Goal: Task Accomplishment & Management: Manage account settings

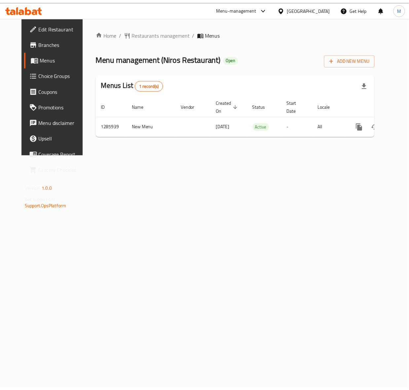
scroll to position [0, 8]
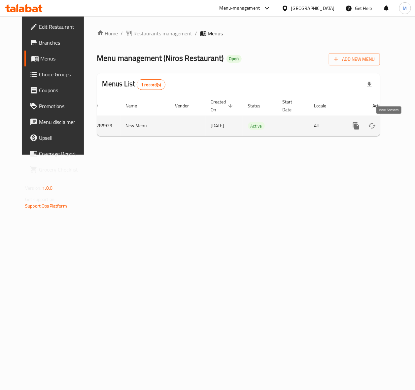
click at [400, 128] on icon "enhanced table" at bounding box center [404, 126] width 8 height 8
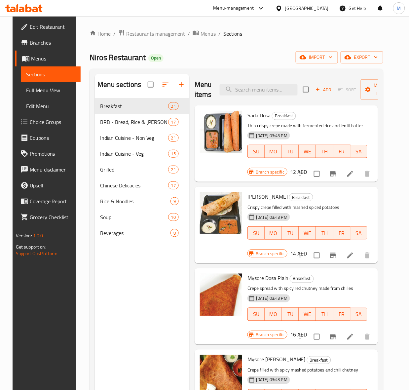
click at [134, 305] on div "Menu sections Breakfast 21 BRB - Bread, Rice & Biryani 17 Indian Cuisine - Non …" at bounding box center [142, 269] width 94 height 390
click at [256, 98] on div "Menu items Add Sort Manage items" at bounding box center [286, 89] width 183 height 31
click at [257, 92] on input "search" at bounding box center [259, 90] width 78 height 12
paste input "Chicken Chana"
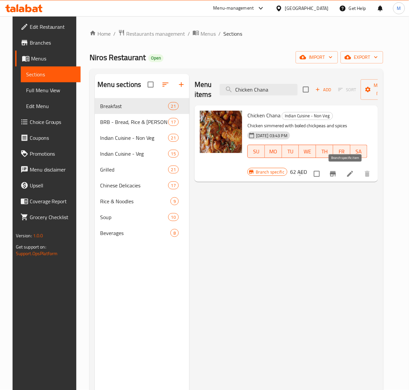
type input "Chicken Chana"
click at [337, 176] on icon "Branch-specific-item" at bounding box center [333, 174] width 8 height 8
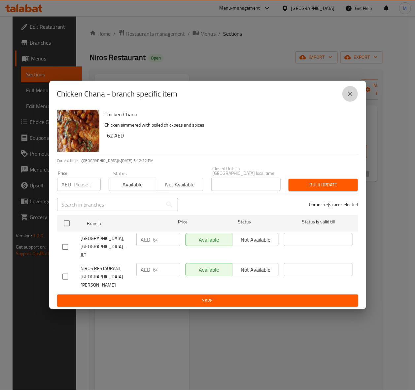
drag, startPoint x: 352, startPoint y: 101, endPoint x: 374, endPoint y: 76, distance: 33.4
click at [352, 98] on icon "close" at bounding box center [350, 94] width 8 height 8
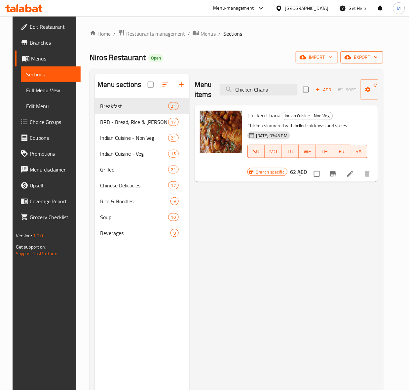
click at [377, 61] on span "export" at bounding box center [362, 57] width 32 height 8
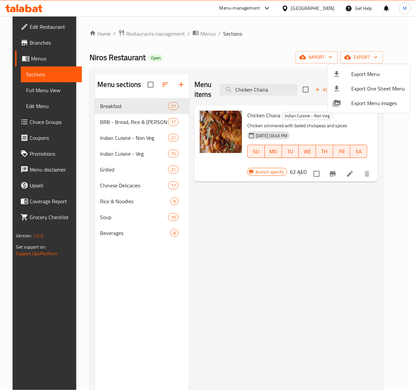
click at [362, 74] on span "Export Menu" at bounding box center [378, 74] width 54 height 8
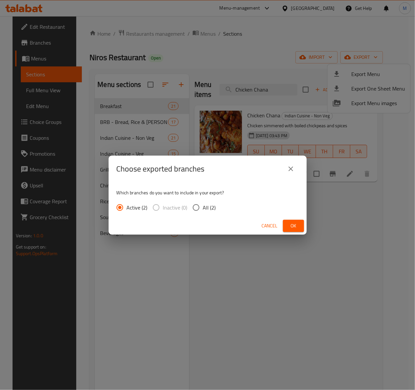
click at [196, 207] on input "All (2)" at bounding box center [196, 207] width 14 height 14
radio input "true"
click at [292, 225] on span "Ok" at bounding box center [293, 226] width 11 height 8
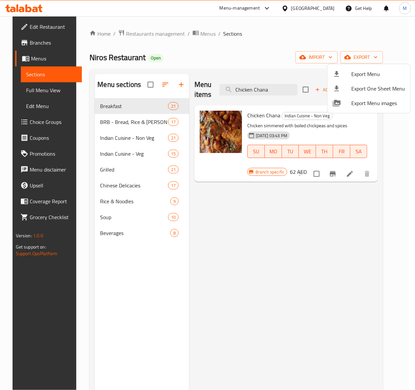
click at [342, 173] on div at bounding box center [207, 195] width 415 height 390
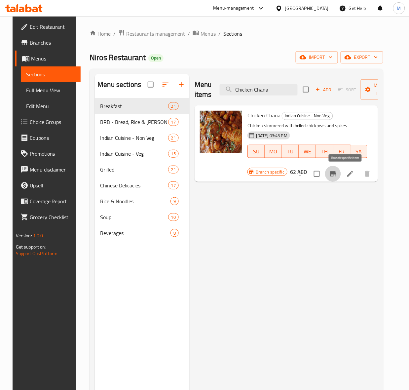
click at [336, 173] on icon "Branch-specific-item" at bounding box center [333, 173] width 6 height 5
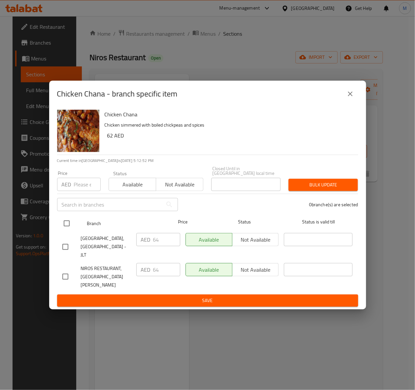
click at [71, 225] on input "checkbox" at bounding box center [67, 223] width 14 height 14
checkbox input "true"
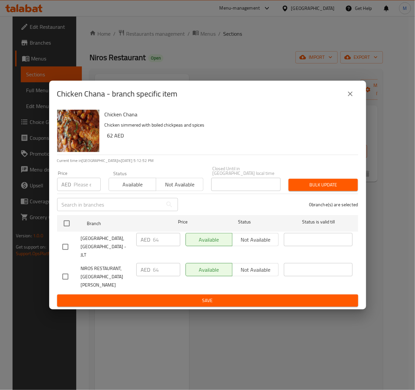
checkbox input "true"
click at [81, 191] on input "number" at bounding box center [87, 184] width 27 height 13
type input "62"
click at [317, 189] on span "Bulk update" at bounding box center [323, 185] width 59 height 8
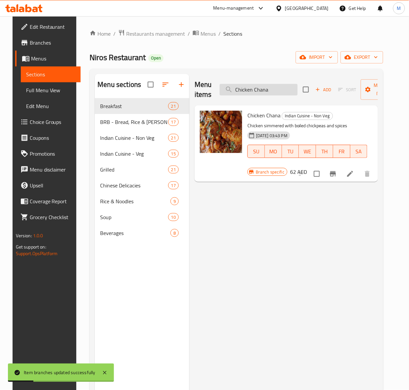
click at [251, 89] on input "Chicken Chana" at bounding box center [259, 90] width 78 height 12
paste input "[PERSON_NAME] (Boneless)"
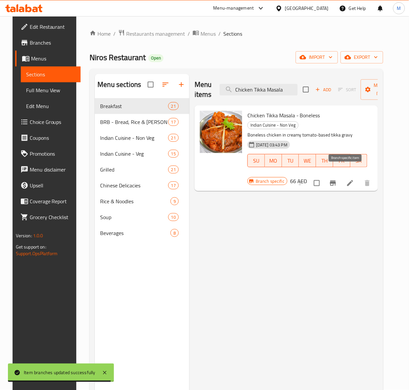
type input "Chicken Tikka Masala"
click at [341, 175] on button "Branch-specific-item" at bounding box center [333, 183] width 16 height 16
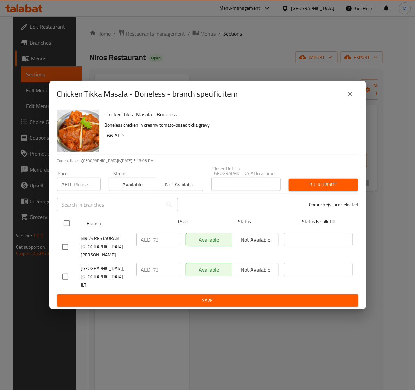
click at [63, 228] on input "checkbox" at bounding box center [67, 223] width 14 height 14
checkbox input "true"
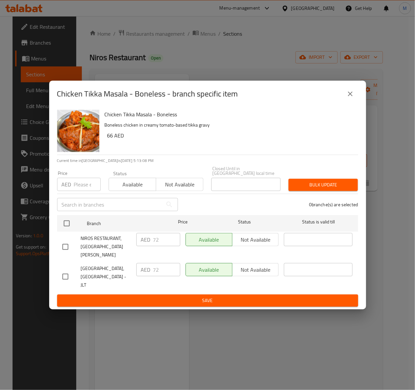
checkbox input "true"
click at [80, 197] on div "Chicken Tikka Masala - Boneless Boneless chicken in creamy tomato-based tikka g…" at bounding box center [207, 208] width 317 height 202
click at [80, 191] on input "number" at bounding box center [87, 184] width 27 height 13
type input "66"
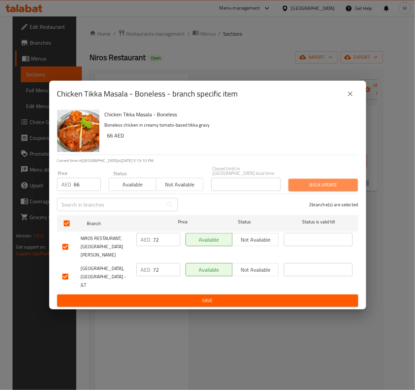
click at [321, 189] on span "Bulk update" at bounding box center [323, 185] width 59 height 8
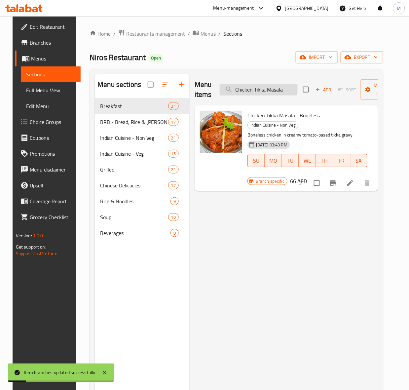
click at [247, 92] on input "Chicken Tikka Masala" at bounding box center [259, 90] width 78 height 12
paste input "Butter Chicken (Boneless)"
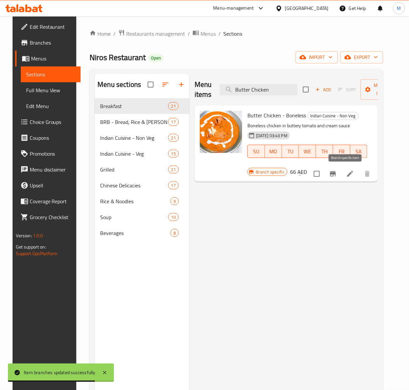
type input "Butter Chicken"
click at [337, 177] on icon "Branch-specific-item" at bounding box center [333, 174] width 8 height 8
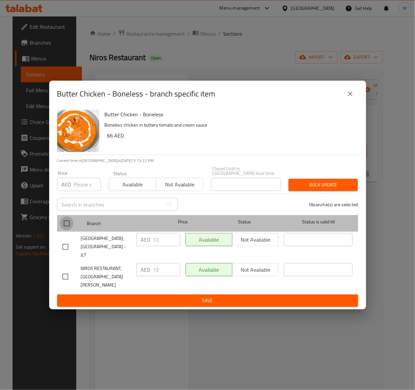
click at [65, 225] on input "checkbox" at bounding box center [67, 223] width 14 height 14
checkbox input "true"
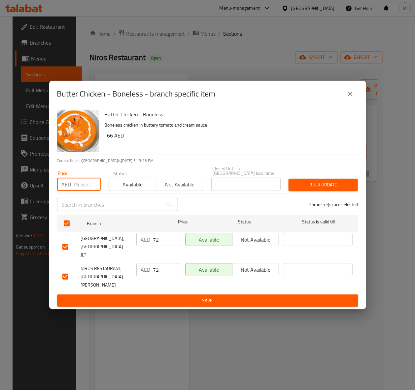
click at [79, 190] on input "number" at bounding box center [87, 184] width 27 height 13
type input "66"
click at [317, 188] on span "Bulk update" at bounding box center [323, 185] width 59 height 8
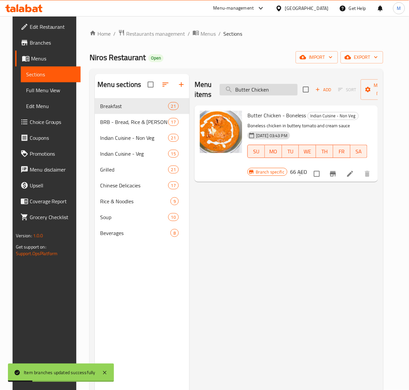
click at [258, 90] on input "Butter Chicken" at bounding box center [259, 90] width 78 height 12
paste input "Chicken Jalfrezi"
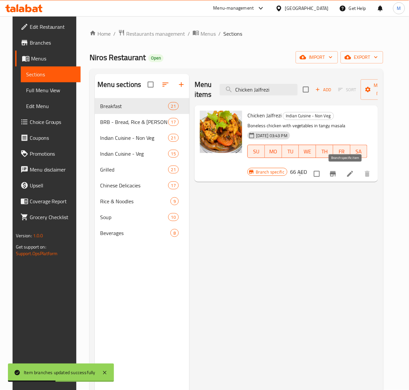
type input "Chicken Jalfrezi"
click at [341, 169] on button "Branch-specific-item" at bounding box center [333, 174] width 16 height 16
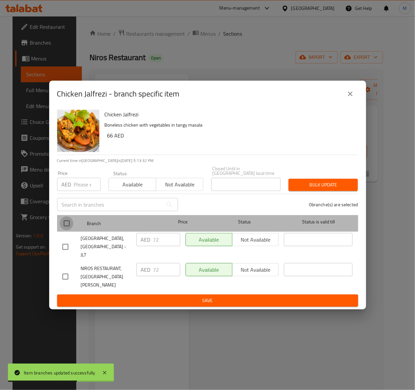
drag, startPoint x: 66, startPoint y: 225, endPoint x: 72, endPoint y: 203, distance: 22.8
click at [66, 225] on input "checkbox" at bounding box center [67, 223] width 14 height 14
checkbox input "true"
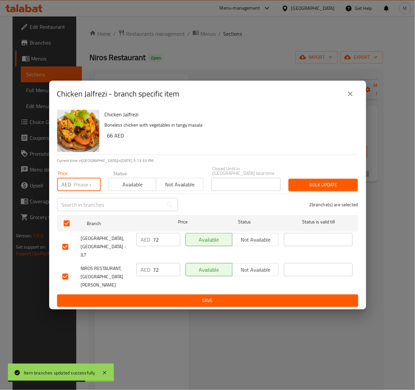
click at [74, 190] on input "number" at bounding box center [87, 184] width 27 height 13
type input "66"
click at [300, 188] on span "Bulk update" at bounding box center [323, 185] width 59 height 8
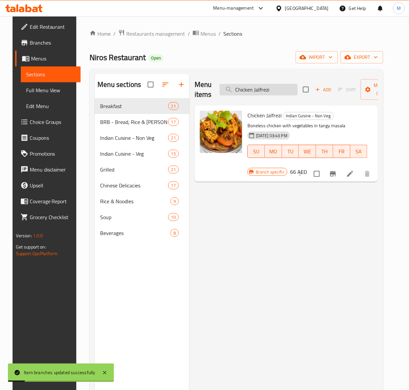
click at [249, 91] on input "Chicken Jalfrezi" at bounding box center [259, 90] width 78 height 12
click at [249, 90] on input "Chicken Jalfrezi" at bounding box center [259, 90] width 78 height 12
paste input "65"
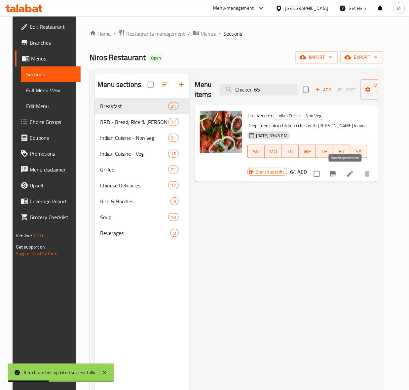
type input "Chicken 65"
click at [336, 174] on icon "Branch-specific-item" at bounding box center [333, 173] width 6 height 5
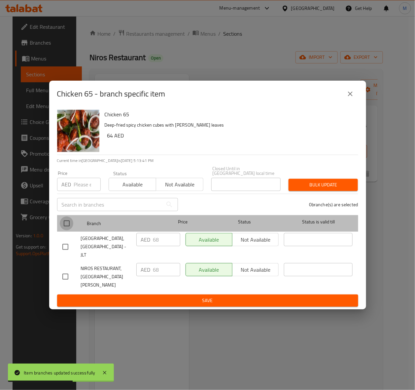
click at [71, 225] on input "checkbox" at bounding box center [67, 223] width 14 height 14
checkbox input "true"
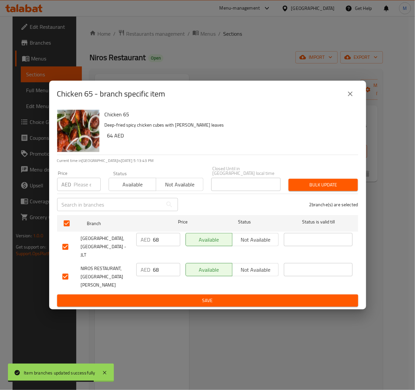
click at [87, 186] on input "number" at bounding box center [87, 184] width 27 height 13
type input "64"
click at [314, 189] on span "Bulk update" at bounding box center [323, 185] width 59 height 8
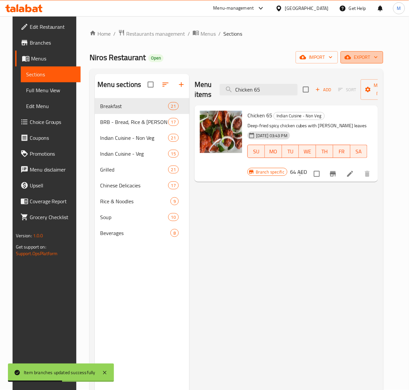
click at [376, 58] on span "export" at bounding box center [362, 57] width 32 height 8
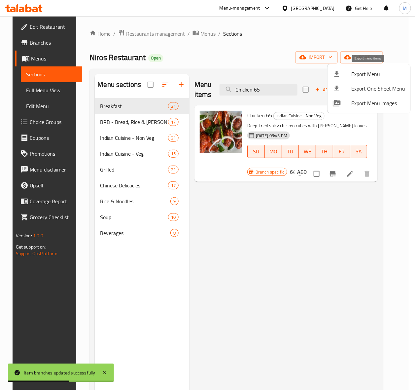
click at [358, 72] on span "Export Menu" at bounding box center [378, 74] width 54 height 8
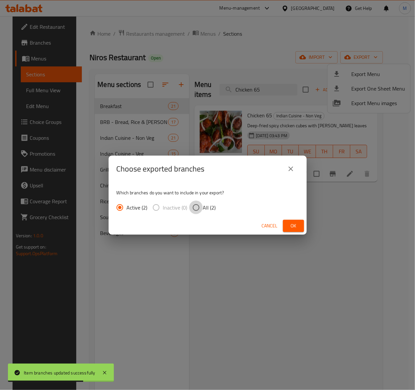
drag, startPoint x: 198, startPoint y: 211, endPoint x: 256, endPoint y: 221, distance: 59.0
click at [198, 209] on input "All (2)" at bounding box center [196, 207] width 14 height 14
radio input "true"
click at [299, 230] on button "Ok" at bounding box center [293, 226] width 21 height 12
